Goal: Task Accomplishment & Management: Complete application form

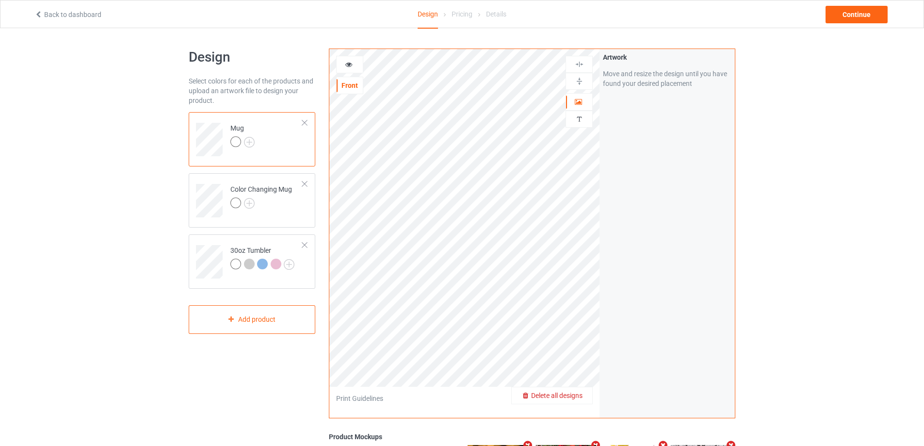
click at [577, 397] on span "Delete all designs" at bounding box center [556, 396] width 51 height 8
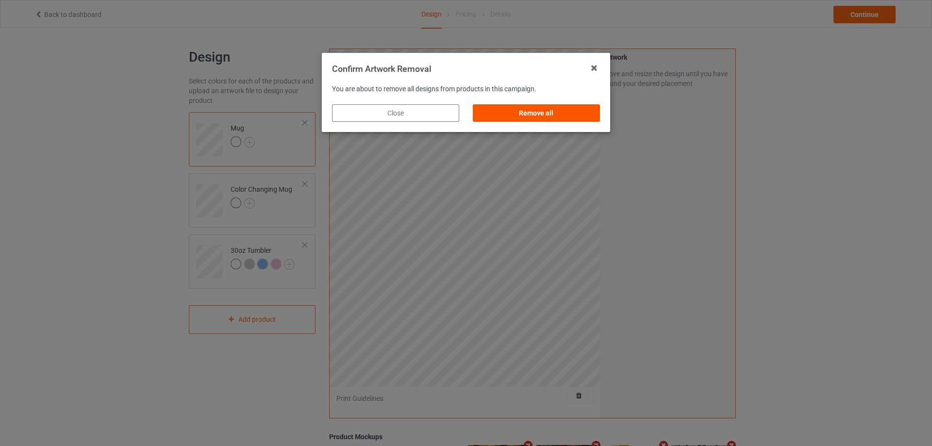
click at [553, 117] on div "Remove all" at bounding box center [536, 112] width 127 height 17
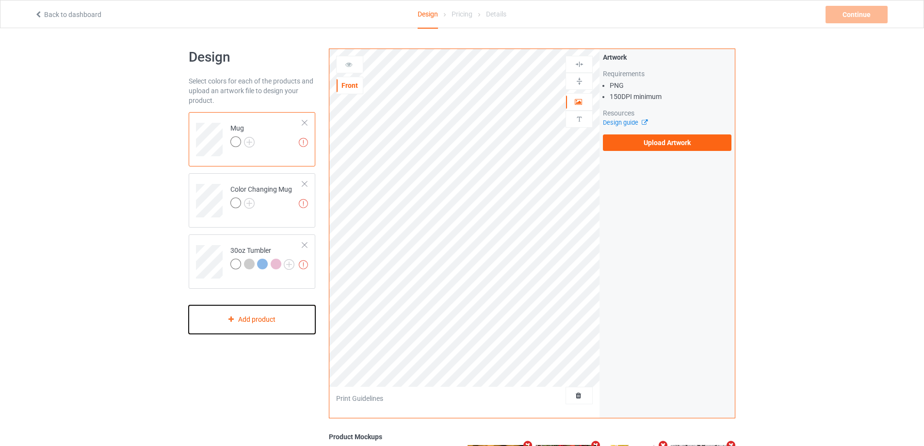
click at [269, 320] on div "Add product" at bounding box center [252, 319] width 127 height 29
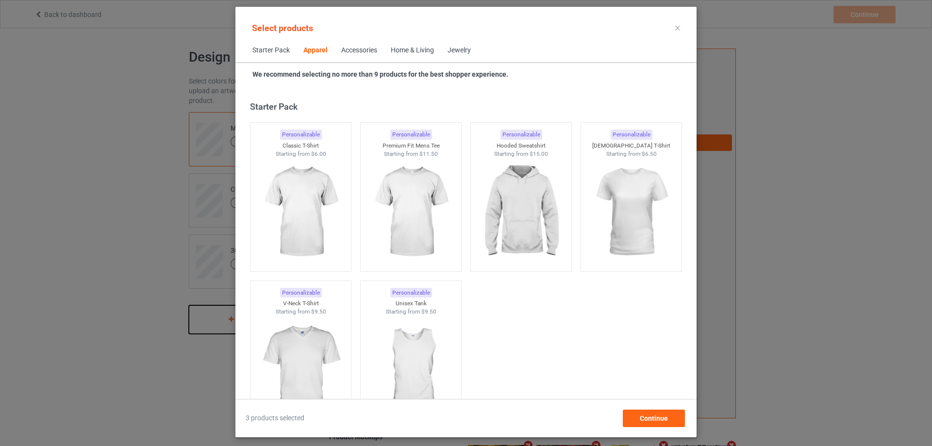
scroll to position [362, 0]
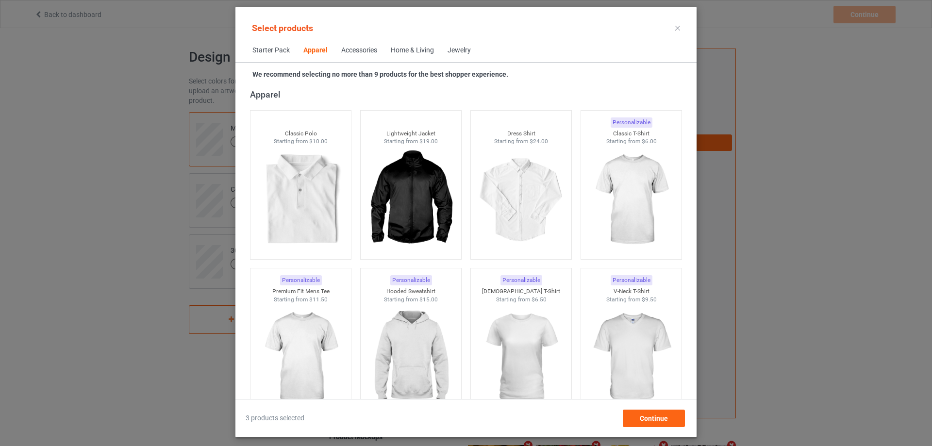
click at [411, 52] on div "Home & Living" at bounding box center [412, 51] width 43 height 10
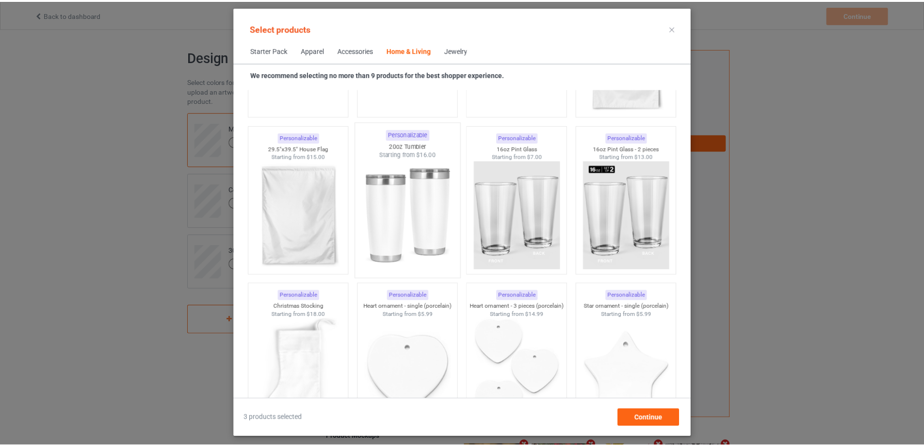
scroll to position [6415, 0]
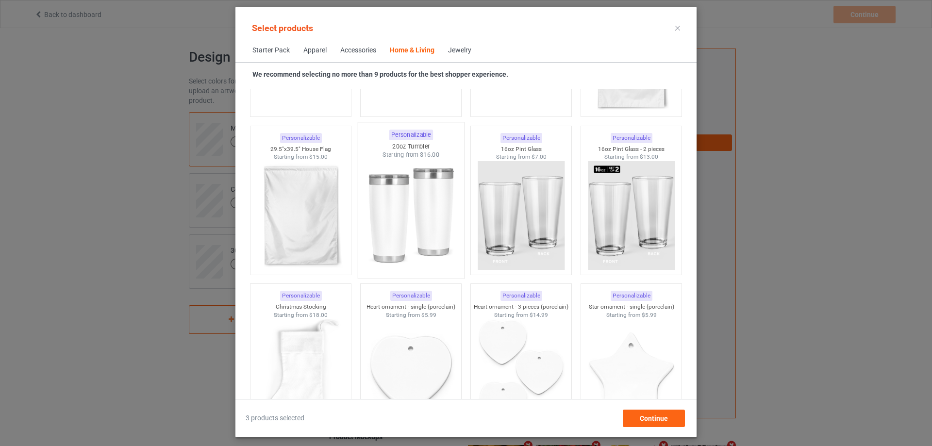
click at [417, 191] on img at bounding box center [410, 216] width 91 height 114
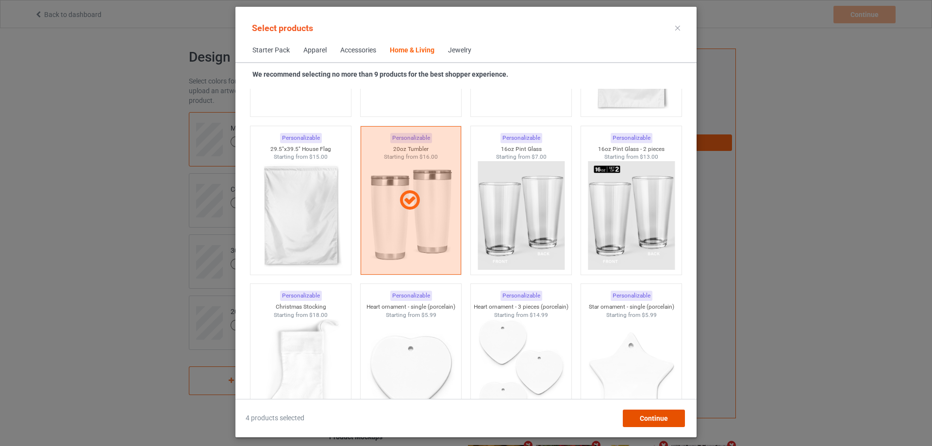
click at [660, 418] on span "Continue" at bounding box center [654, 418] width 28 height 8
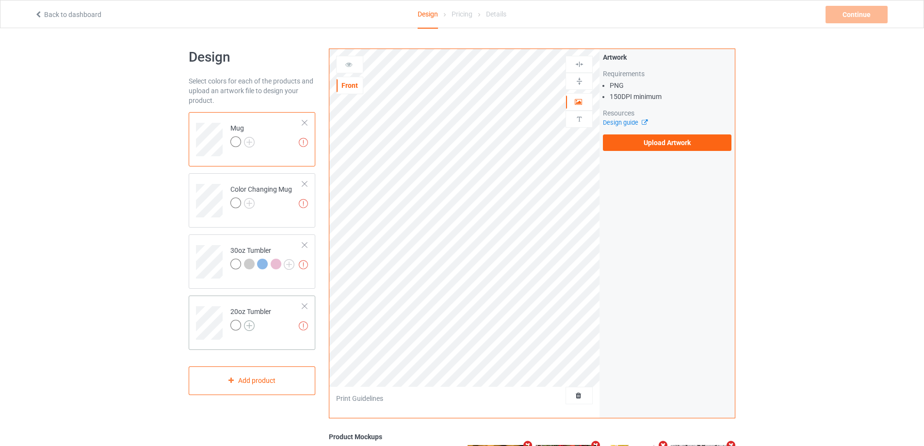
click at [248, 326] on img at bounding box center [249, 325] width 11 height 11
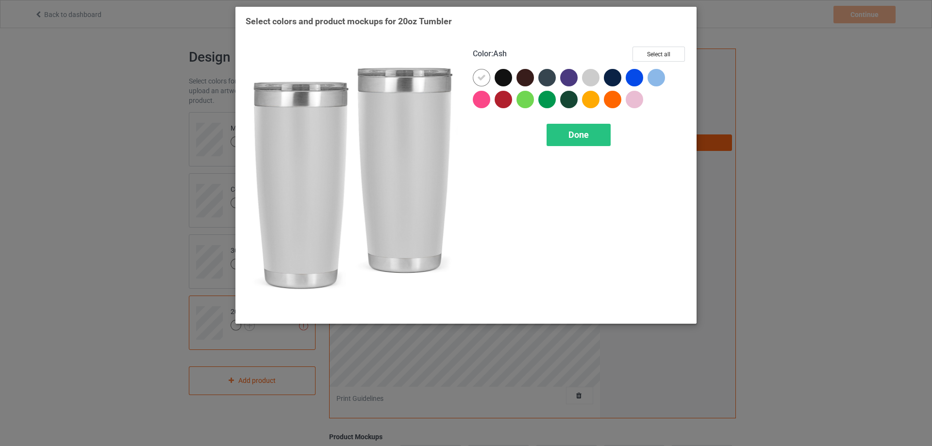
click at [590, 76] on div at bounding box center [590, 77] width 17 height 17
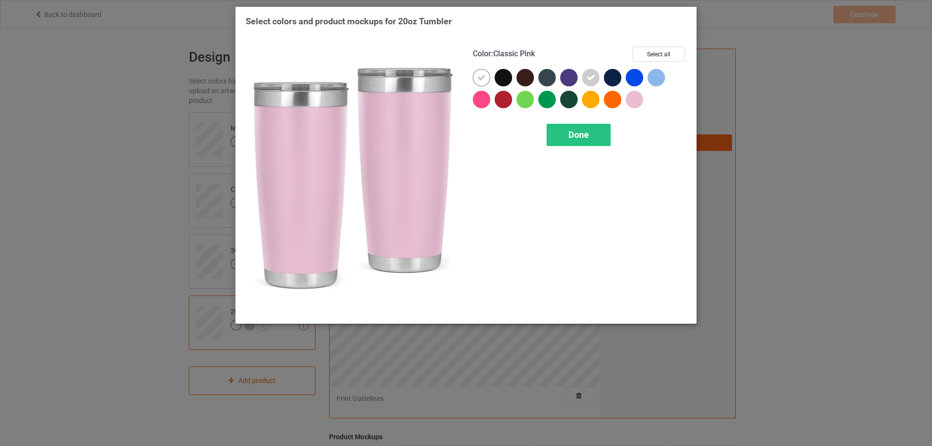
drag, startPoint x: 637, startPoint y: 101, endPoint x: 659, endPoint y: 86, distance: 26.4
click at [638, 101] on div at bounding box center [634, 99] width 17 height 17
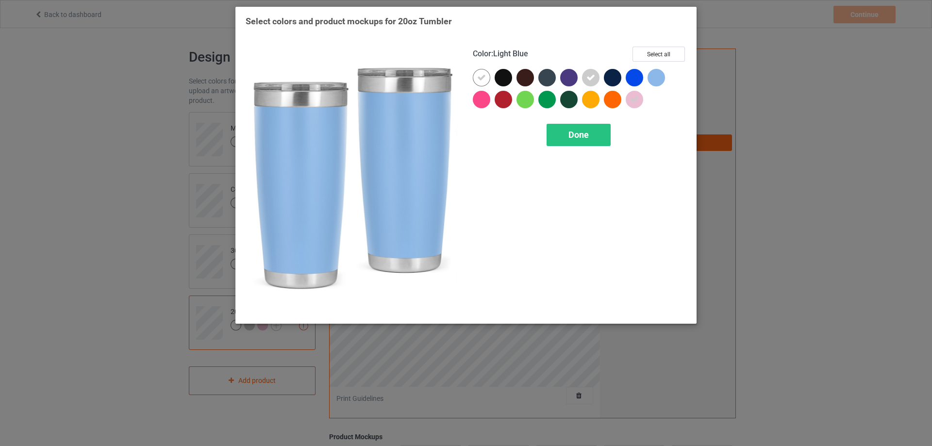
click at [663, 82] on div at bounding box center [655, 77] width 17 height 17
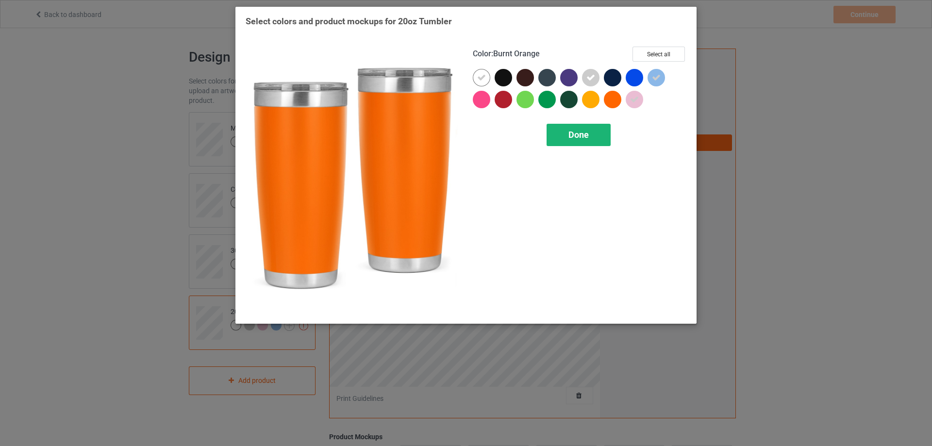
click at [585, 137] on span "Done" at bounding box center [578, 135] width 20 height 10
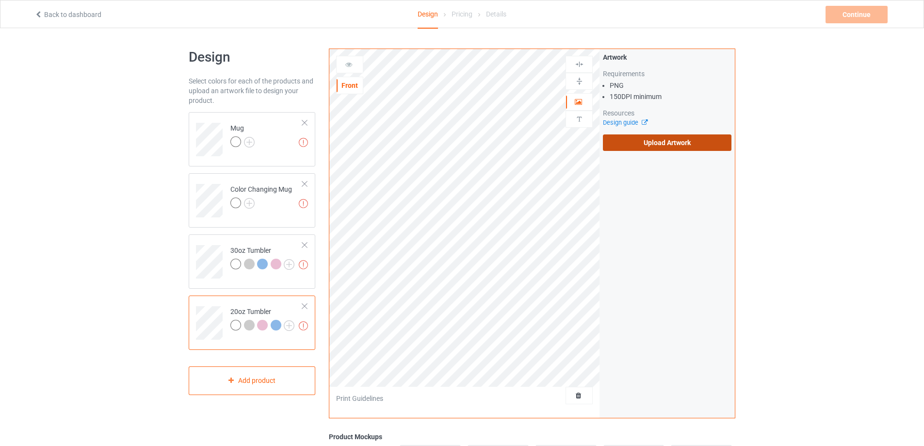
click at [649, 145] on label "Upload Artwork" at bounding box center [667, 142] width 129 height 16
click at [0, 0] on input "Upload Artwork" at bounding box center [0, 0] width 0 height 0
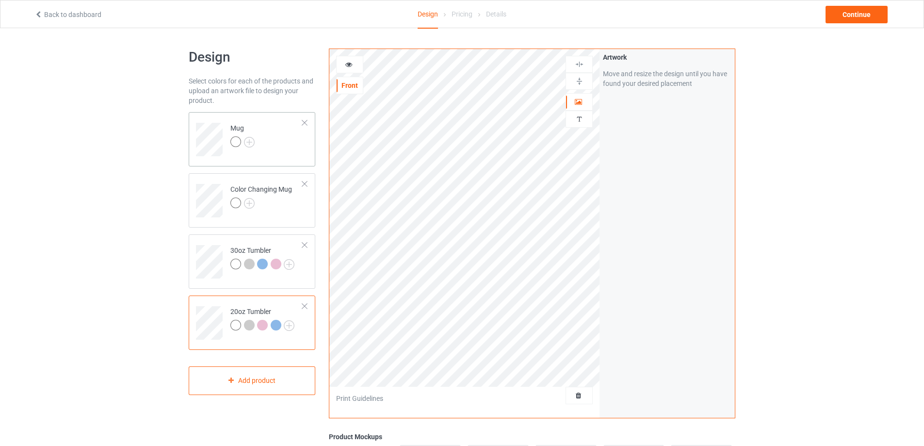
click at [284, 142] on td "Mug" at bounding box center [266, 136] width 83 height 40
click at [580, 81] on img at bounding box center [579, 81] width 9 height 9
click at [232, 247] on div "30oz Tumbler" at bounding box center [263, 257] width 64 height 23
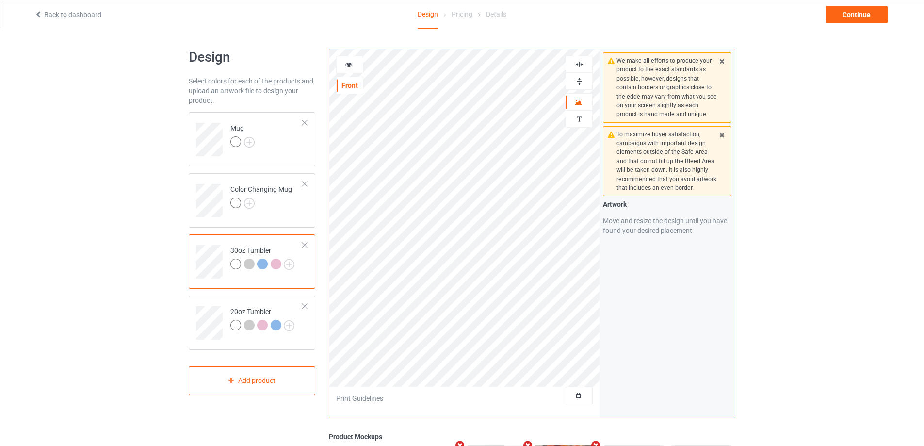
click at [347, 65] on icon at bounding box center [349, 63] width 8 height 7
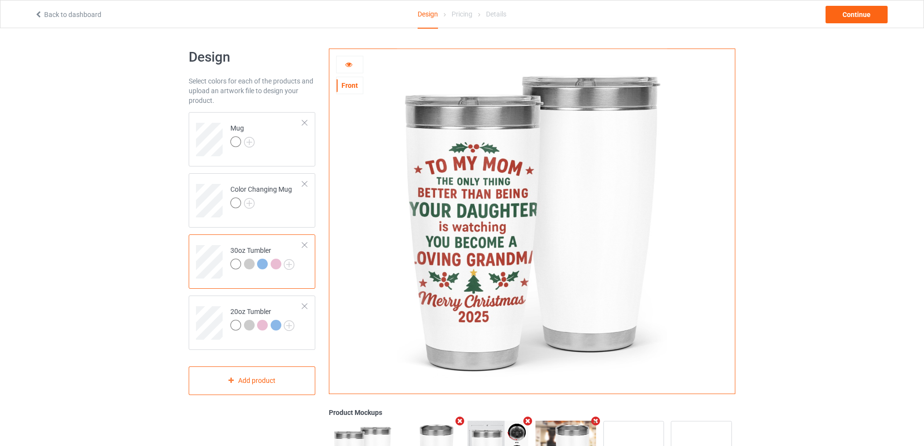
click at [348, 66] on icon at bounding box center [349, 63] width 8 height 7
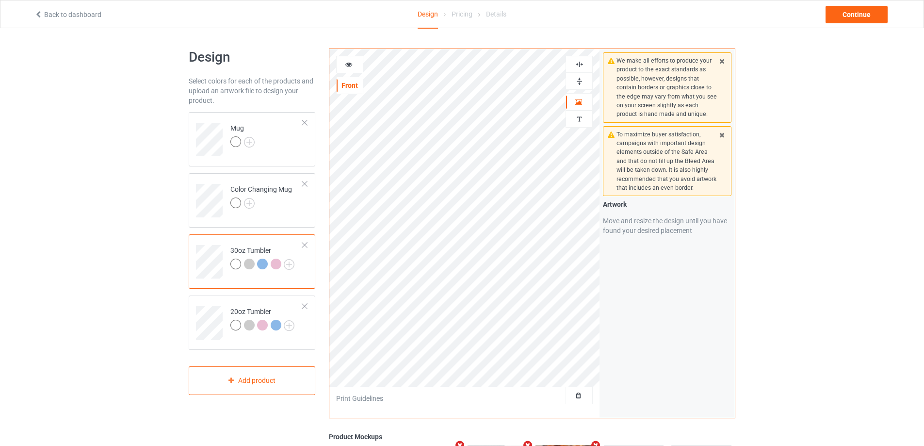
click at [348, 61] on icon at bounding box center [349, 63] width 8 height 7
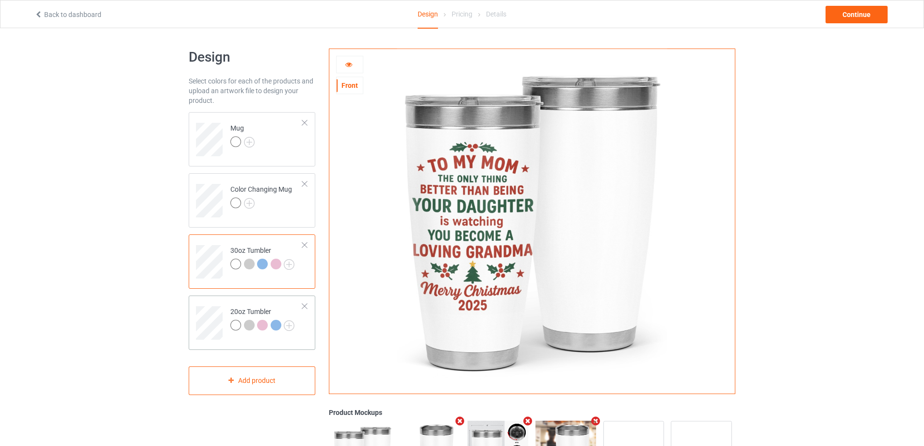
click at [262, 298] on div "20oz Tumbler" at bounding box center [252, 323] width 127 height 54
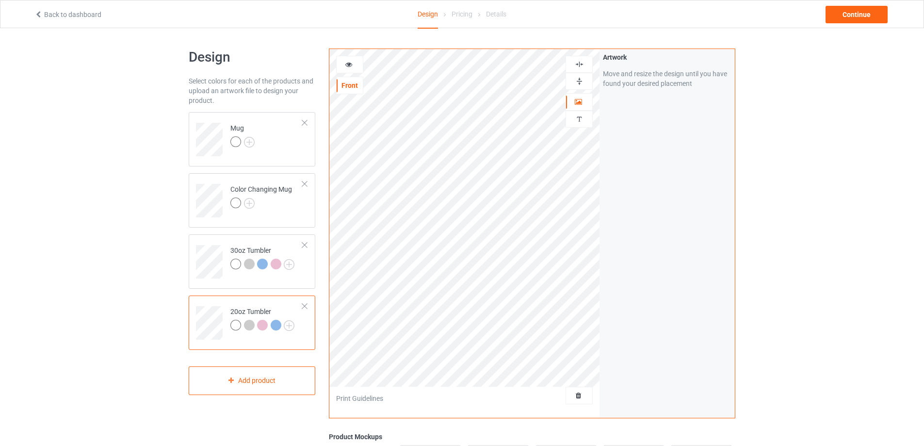
click at [348, 62] on icon at bounding box center [349, 63] width 8 height 7
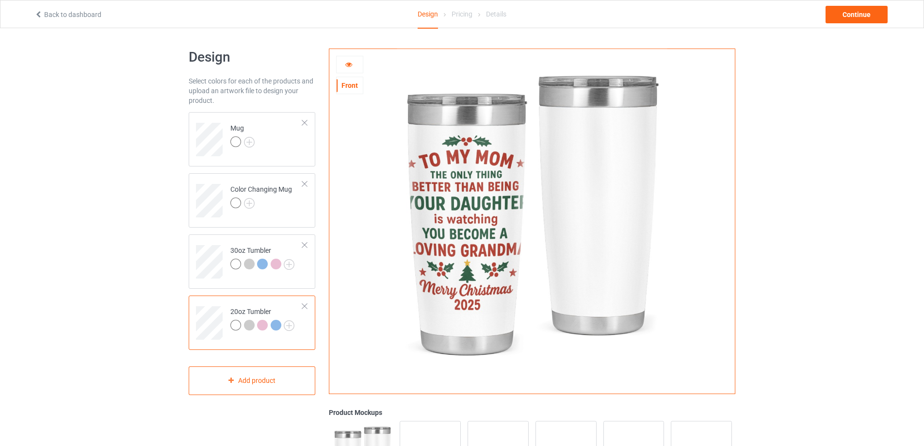
click at [348, 62] on icon at bounding box center [349, 63] width 8 height 7
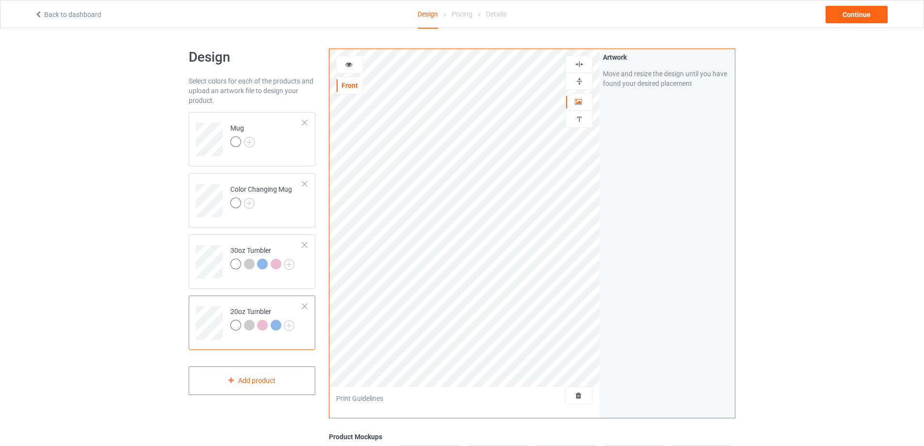
click at [347, 64] on icon at bounding box center [349, 63] width 8 height 7
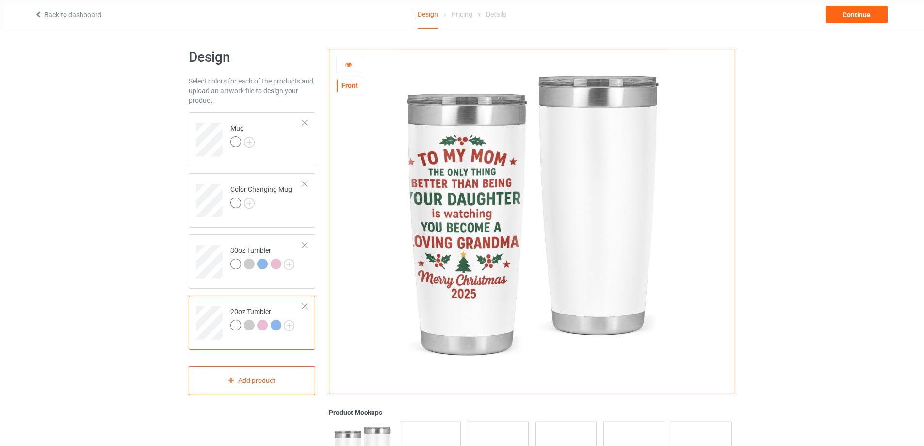
click at [342, 62] on div at bounding box center [350, 65] width 26 height 10
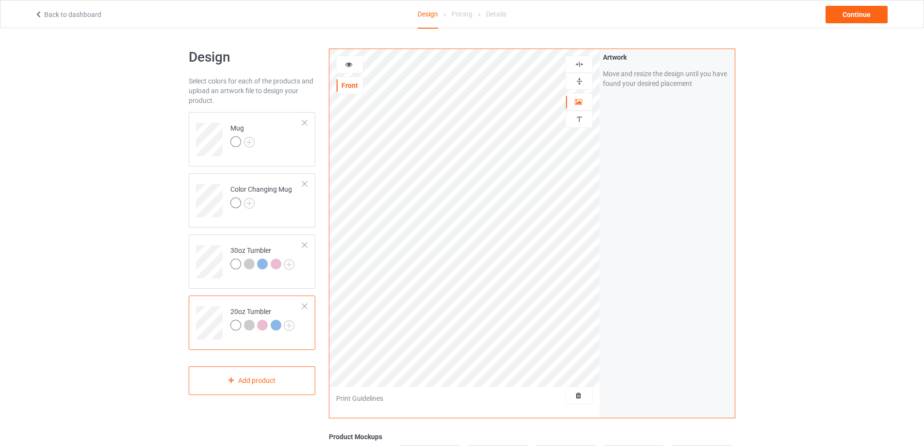
click at [344, 64] on div at bounding box center [350, 65] width 26 height 10
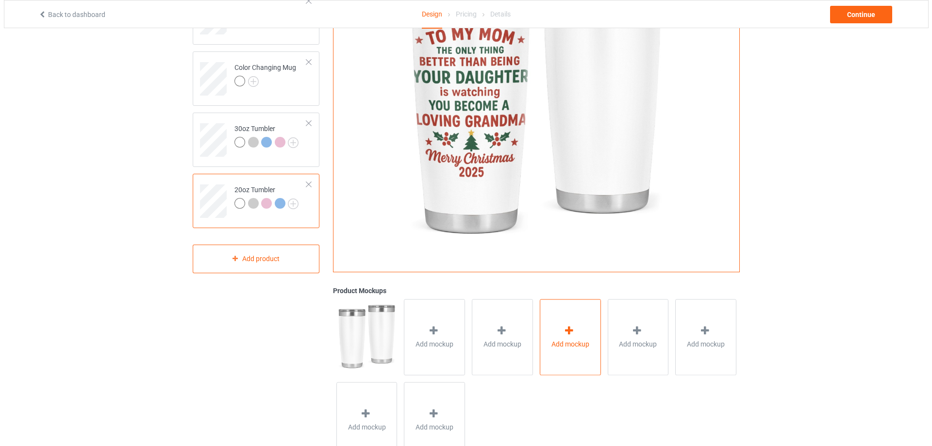
scroll to position [158, 0]
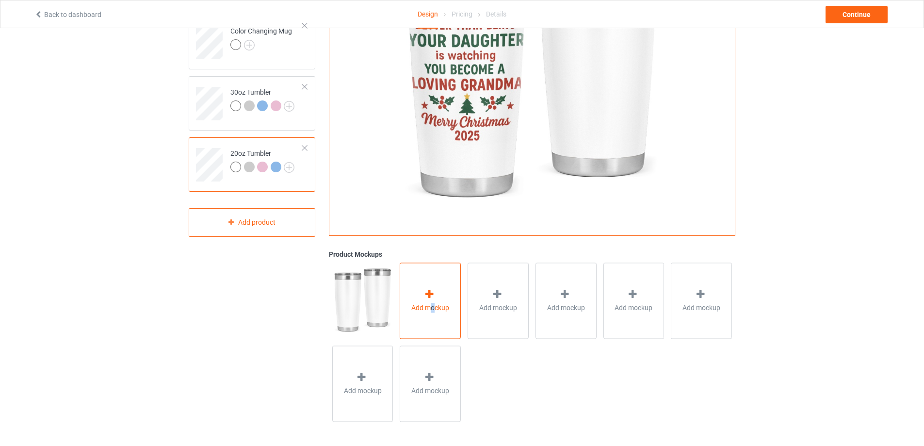
click at [431, 316] on div "Add mockup" at bounding box center [430, 301] width 61 height 76
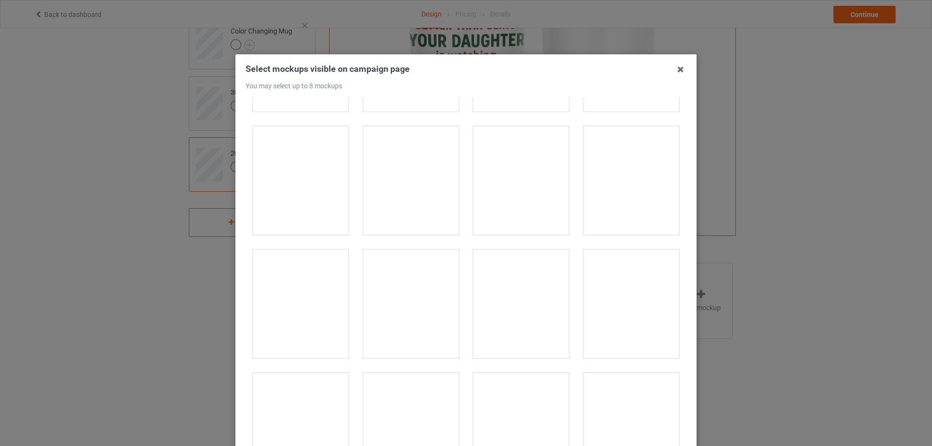
scroll to position [243, 0]
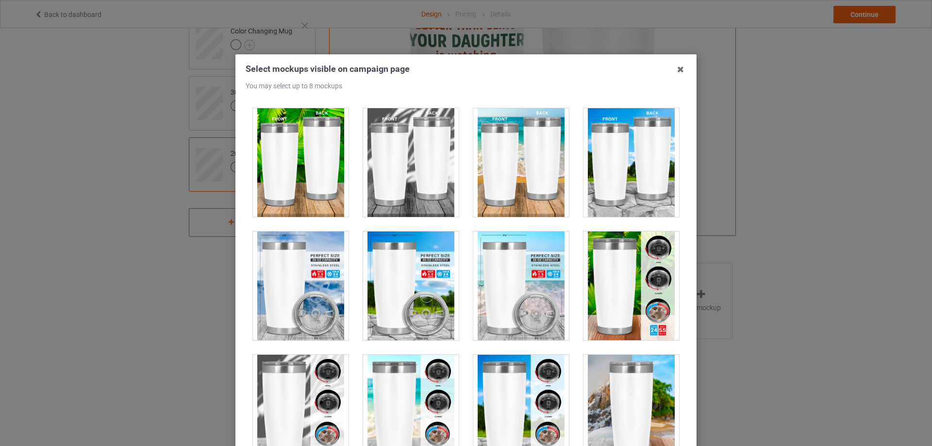
click at [314, 261] on div at bounding box center [301, 285] width 96 height 109
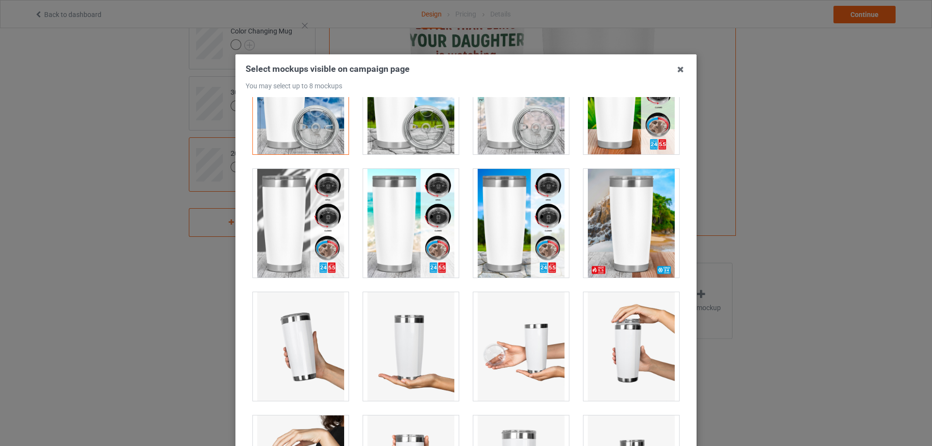
scroll to position [437, 0]
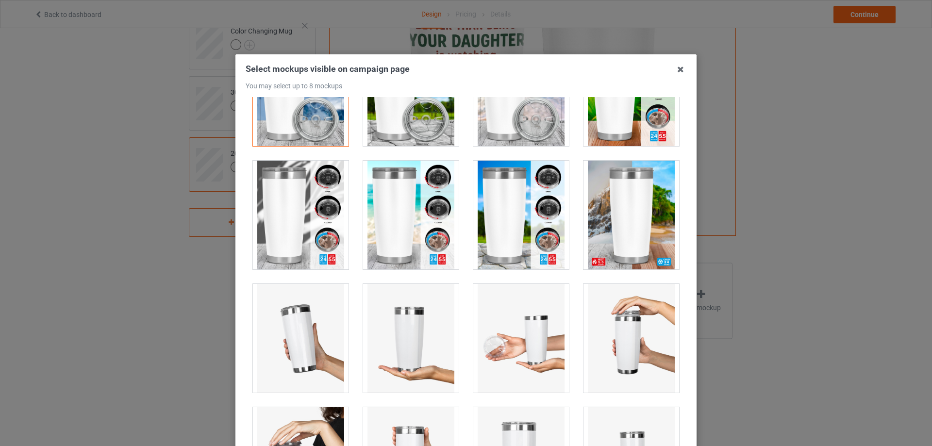
click at [614, 231] on div at bounding box center [631, 215] width 96 height 109
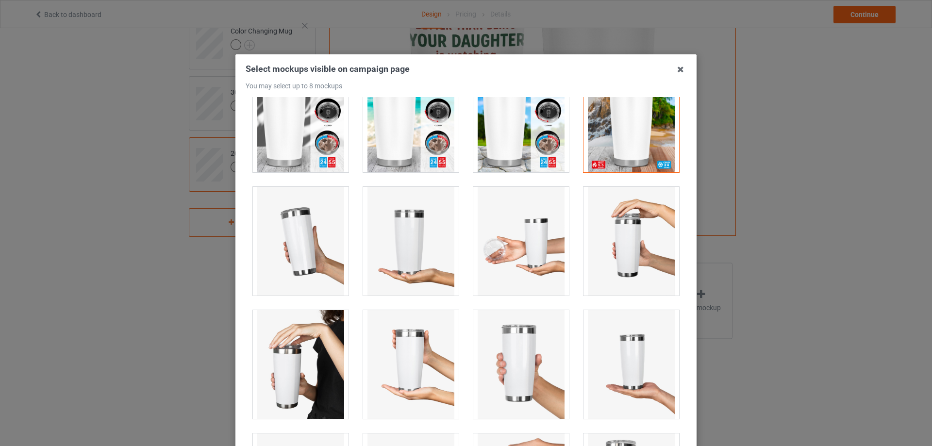
click at [289, 241] on div at bounding box center [301, 241] width 96 height 109
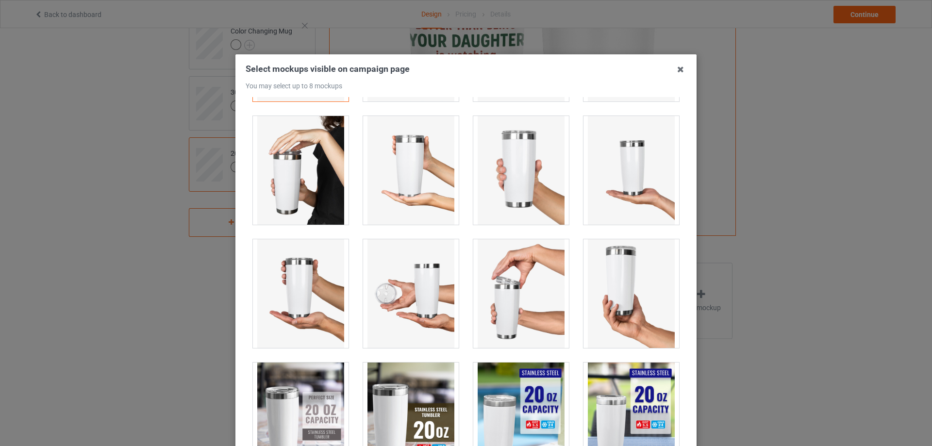
click at [311, 188] on div at bounding box center [301, 170] width 96 height 109
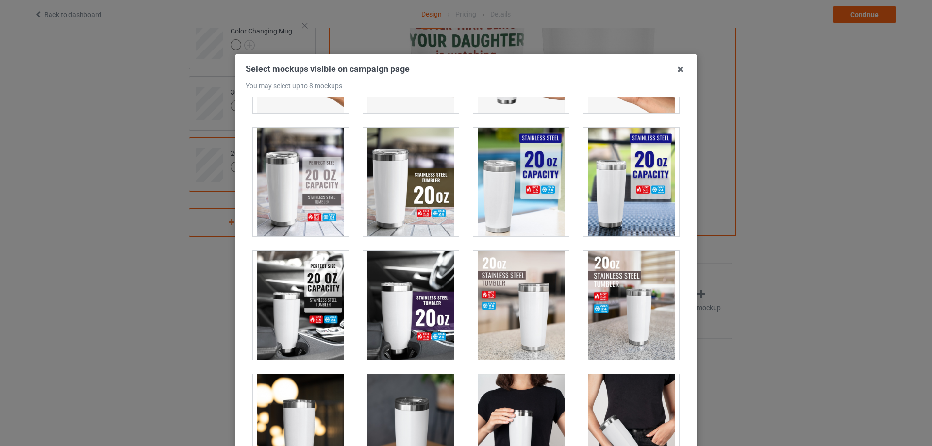
scroll to position [971, 0]
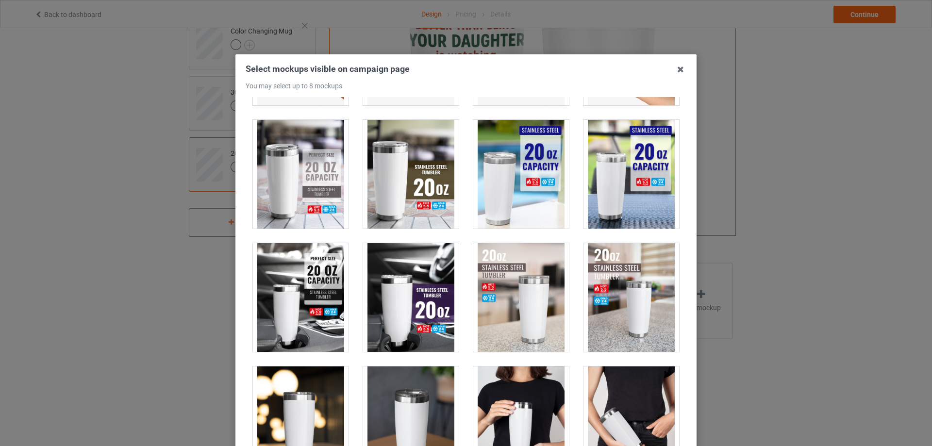
click at [290, 185] on div at bounding box center [301, 174] width 96 height 109
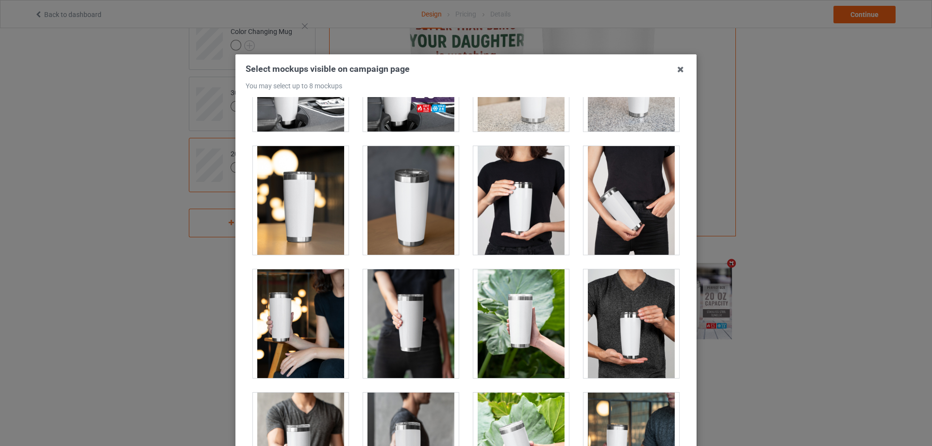
scroll to position [1213, 0]
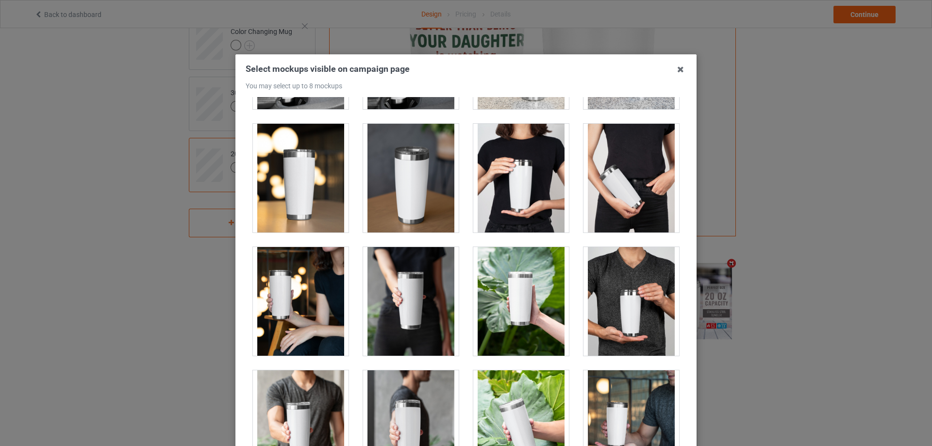
click at [307, 204] on div at bounding box center [301, 178] width 96 height 109
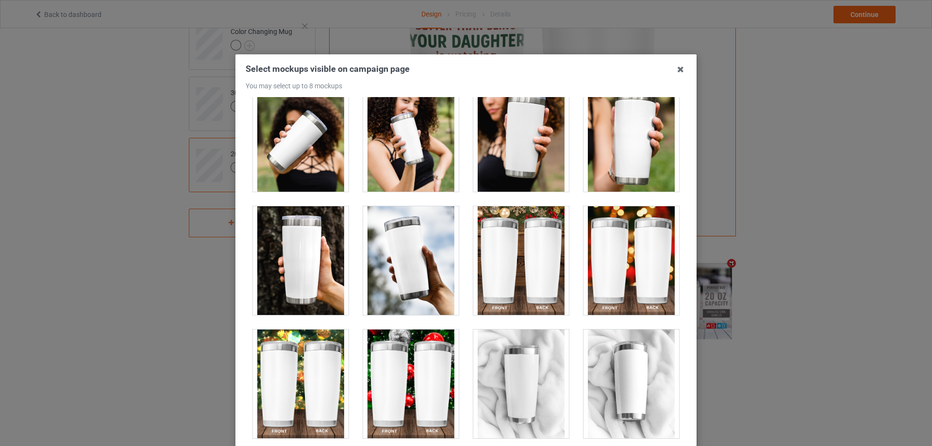
scroll to position [2669, 0]
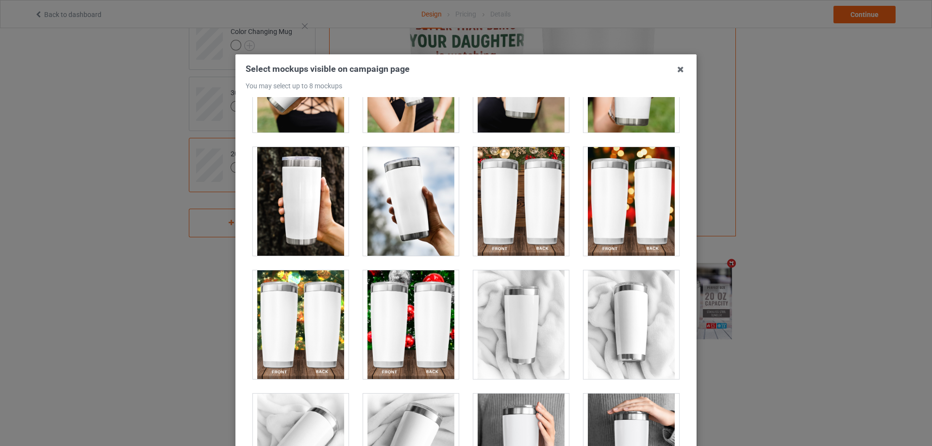
click at [305, 204] on div at bounding box center [301, 201] width 96 height 109
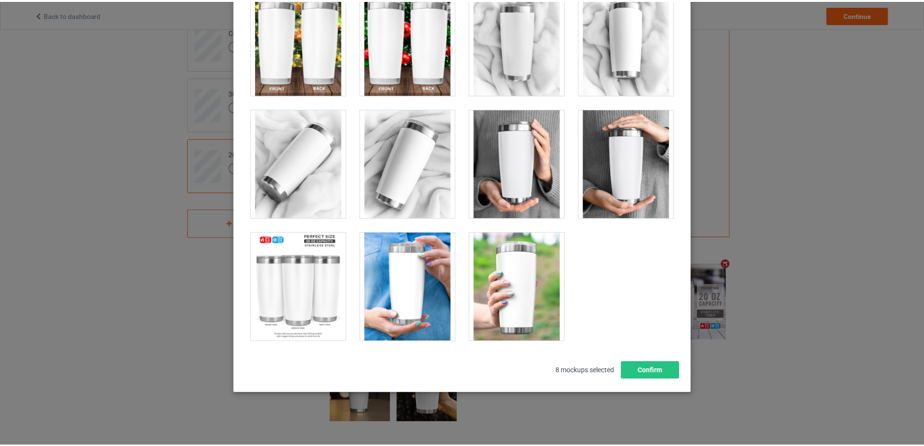
scroll to position [107, 0]
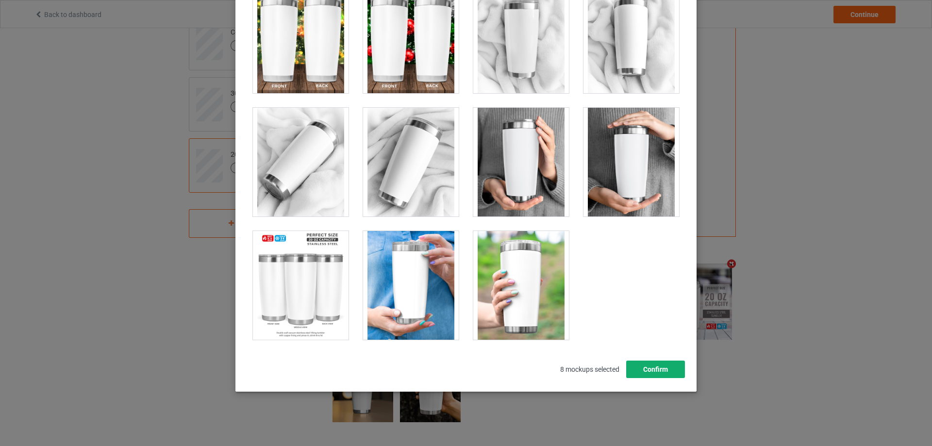
click at [650, 367] on button "Confirm" at bounding box center [655, 369] width 59 height 17
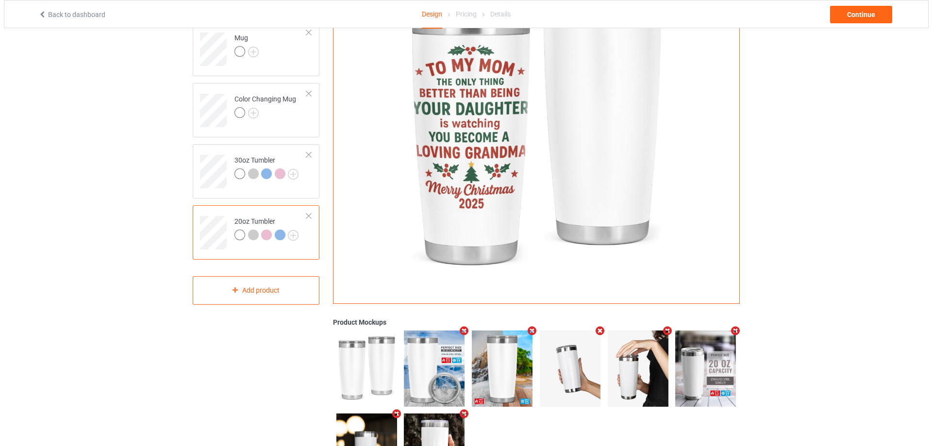
scroll to position [0, 0]
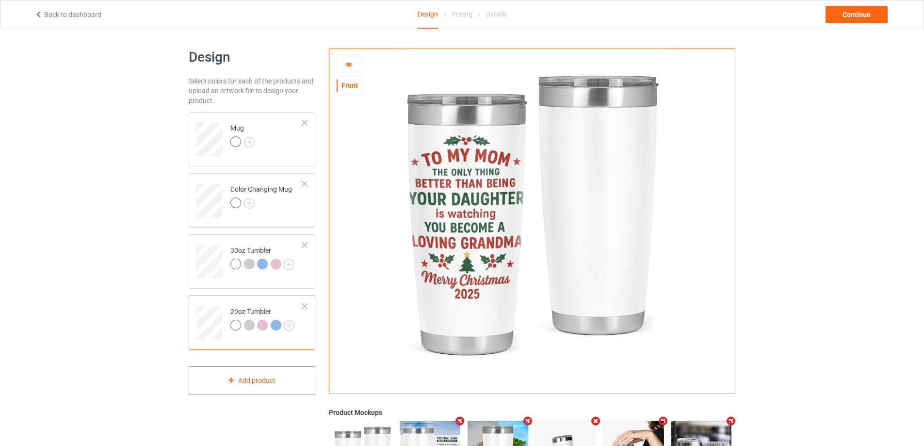
click at [859, 5] on div "Back to dashboard Design Pricing Details Continue" at bounding box center [462, 13] width 869 height 27
click at [861, 10] on div "Continue" at bounding box center [857, 14] width 62 height 17
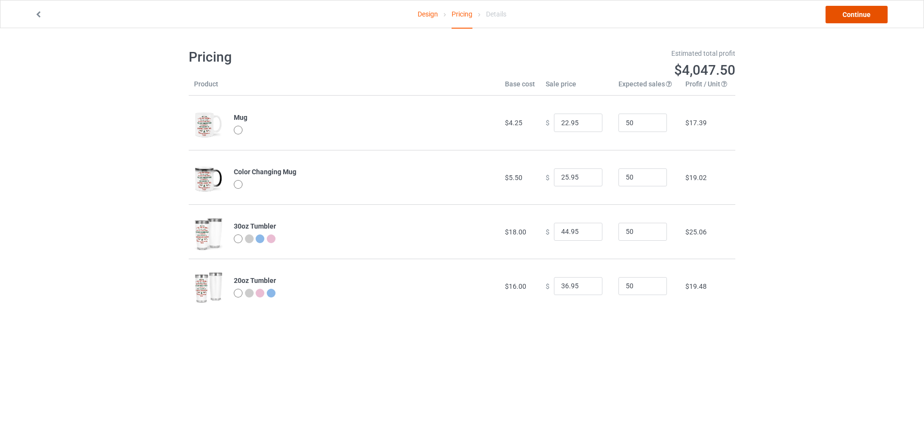
click at [852, 16] on link "Continue" at bounding box center [857, 14] width 62 height 17
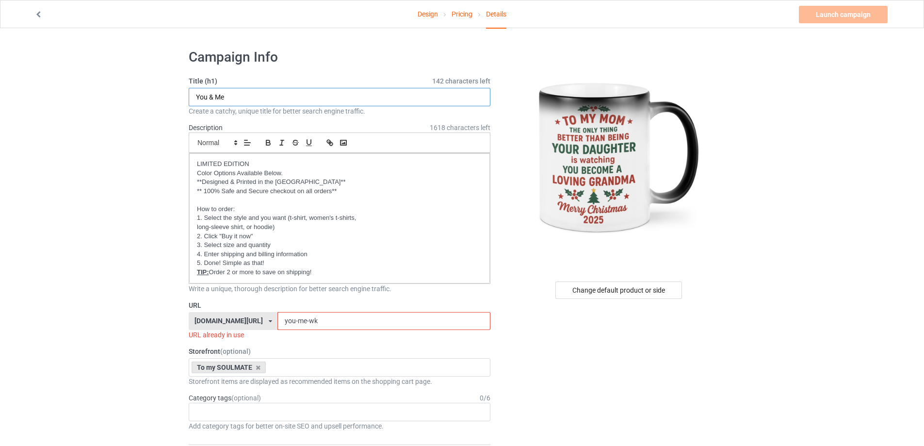
drag, startPoint x: 240, startPoint y: 94, endPoint x: 169, endPoint y: 93, distance: 70.4
type input "To my Mom"
click at [597, 295] on div "Change default product or side" at bounding box center [619, 289] width 127 height 17
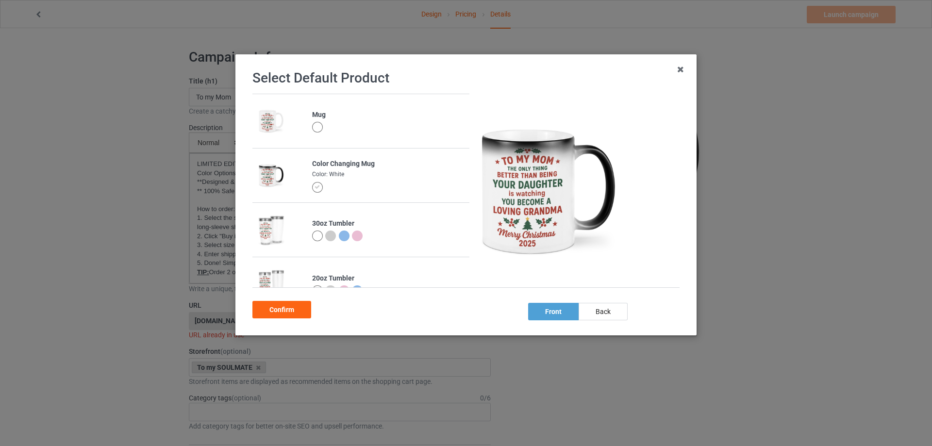
click at [310, 232] on td "30oz Tumbler" at bounding box center [388, 230] width 163 height 54
click at [312, 232] on div at bounding box center [317, 236] width 11 height 11
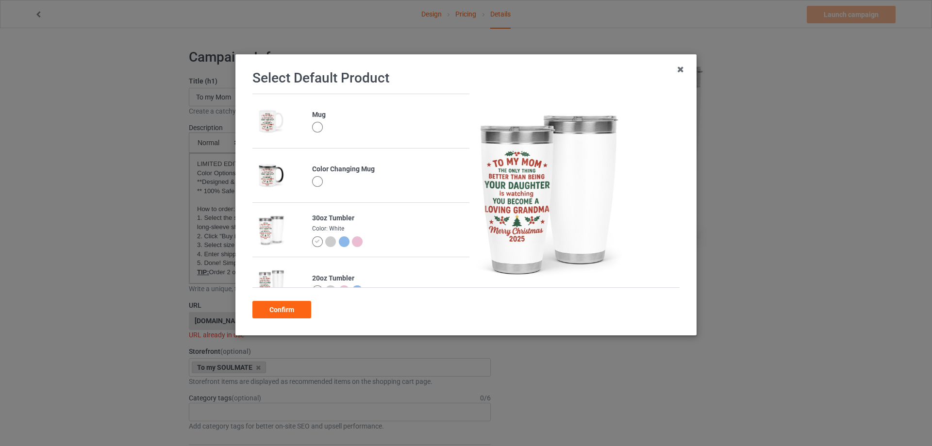
click at [313, 126] on div at bounding box center [317, 127] width 11 height 11
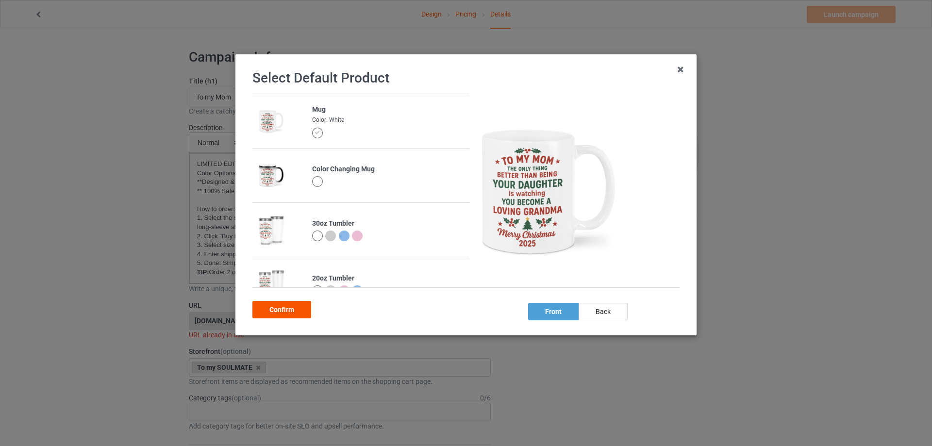
click at [283, 308] on div "Confirm" at bounding box center [281, 309] width 59 height 17
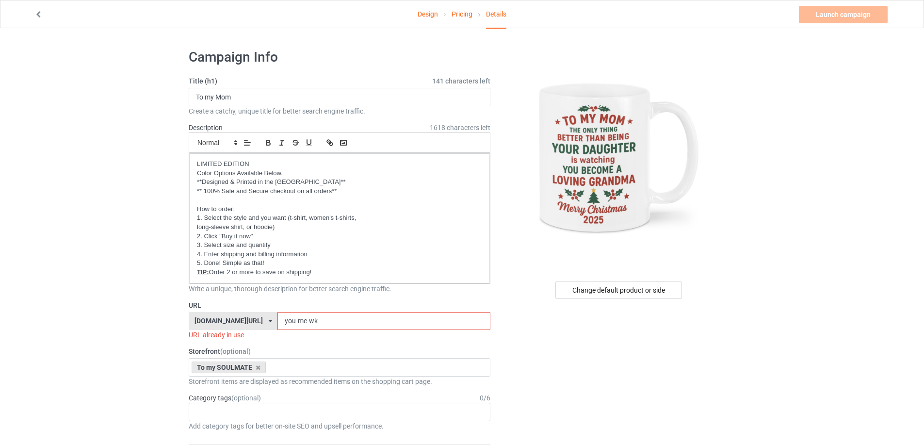
drag, startPoint x: 323, startPoint y: 320, endPoint x: 235, endPoint y: 320, distance: 87.8
click at [235, 320] on div "[DOMAIN_NAME][URL] [DOMAIN_NAME][URL] [DOMAIN_NAME][URL] [DOMAIN_NAME][URL] [DO…" at bounding box center [340, 321] width 302 height 18
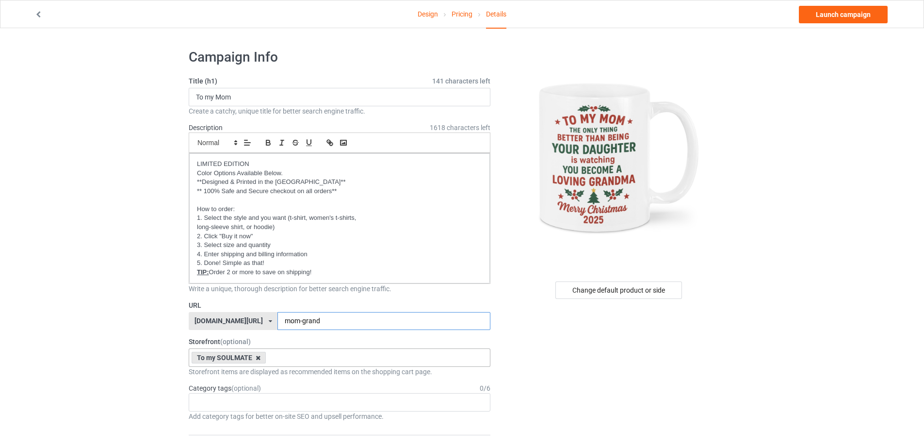
type input "mom-grand"
click at [259, 356] on icon at bounding box center [258, 358] width 5 height 6
click at [817, 15] on link "Launch campaign" at bounding box center [843, 14] width 89 height 17
